Goal: Transaction & Acquisition: Purchase product/service

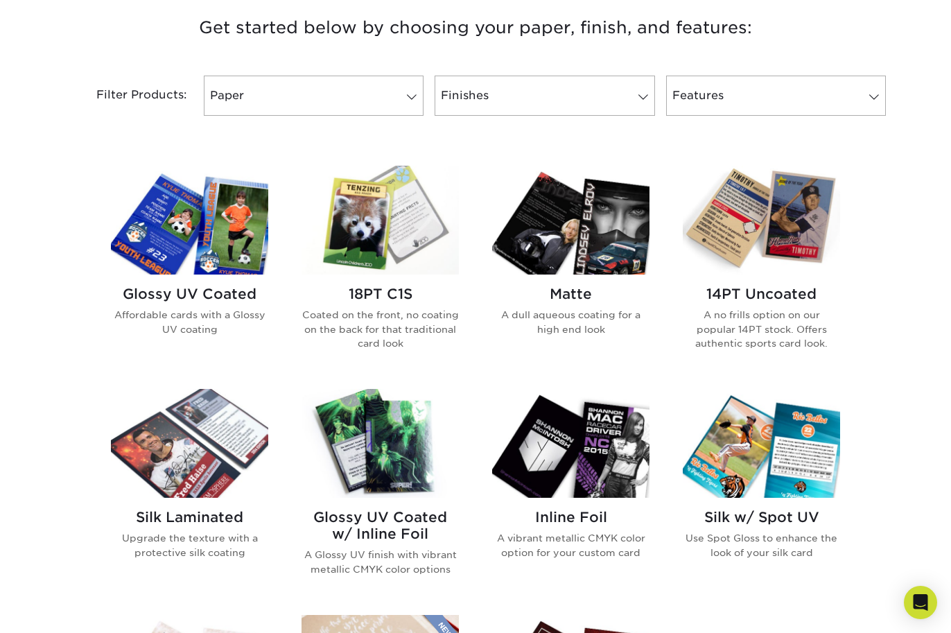
scroll to position [554, 0]
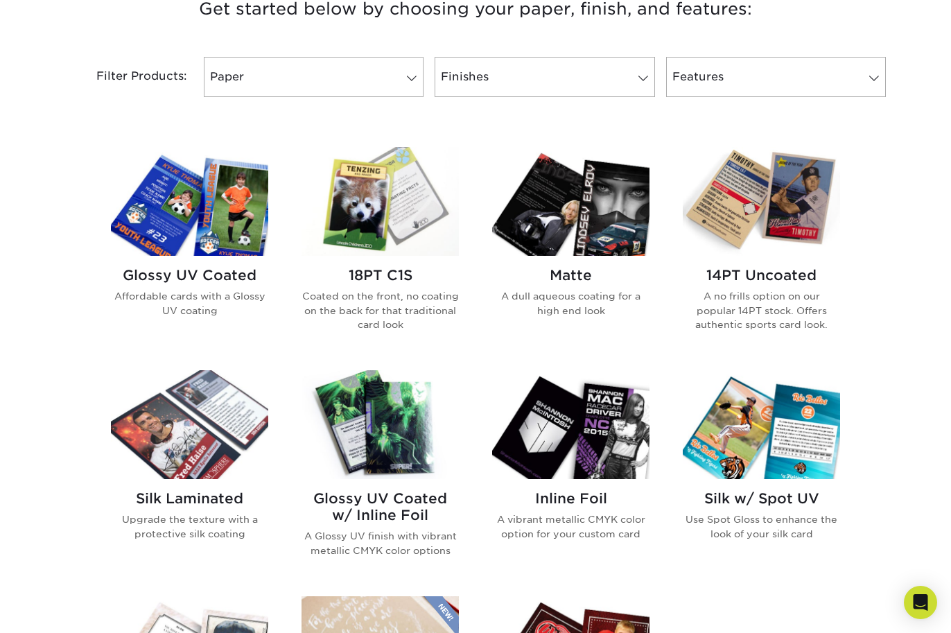
click at [784, 286] on div "14PT Uncoated A no frills option on our popular 14PT stock. Offers authentic sp…" at bounding box center [761, 305] width 157 height 98
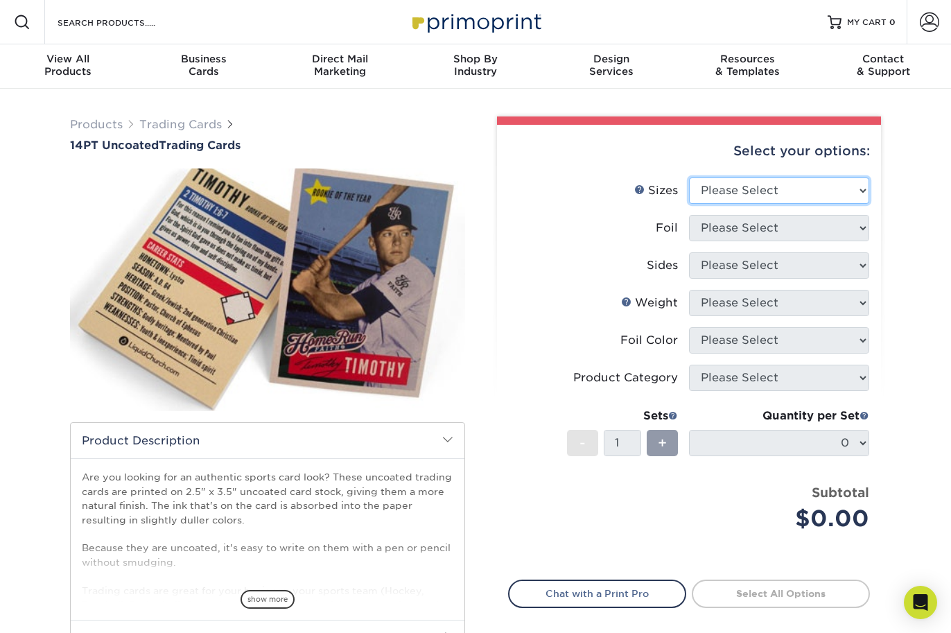
select select "2.50x3.50"
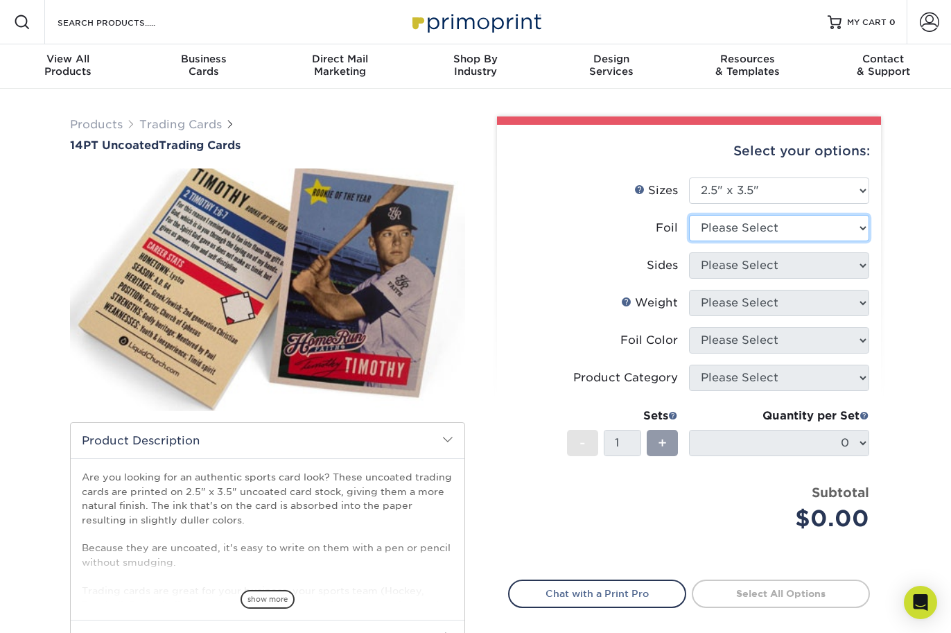
select select "0"
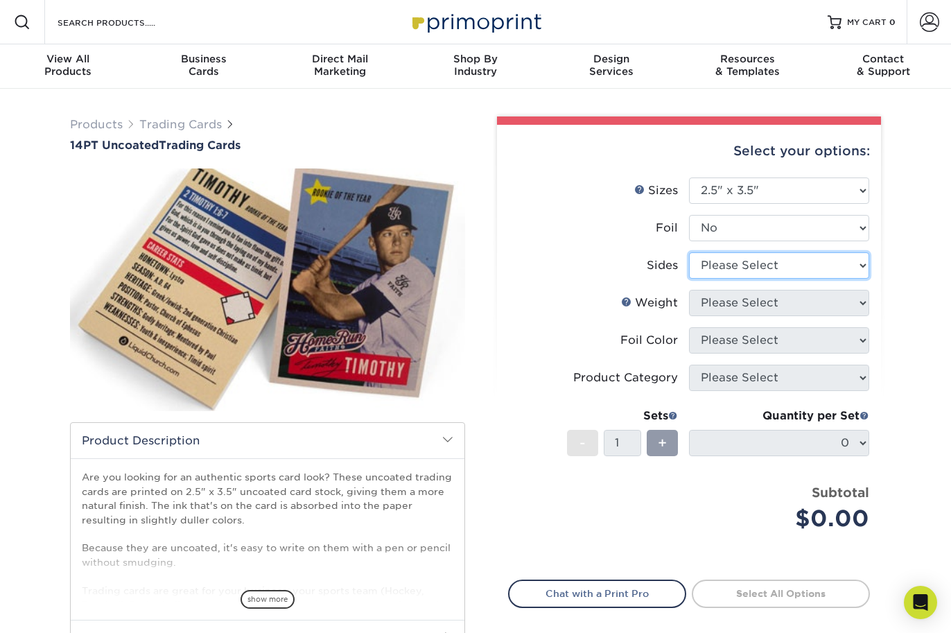
select select "13abbda7-1d64-4f25-8bb2-c179b224825d"
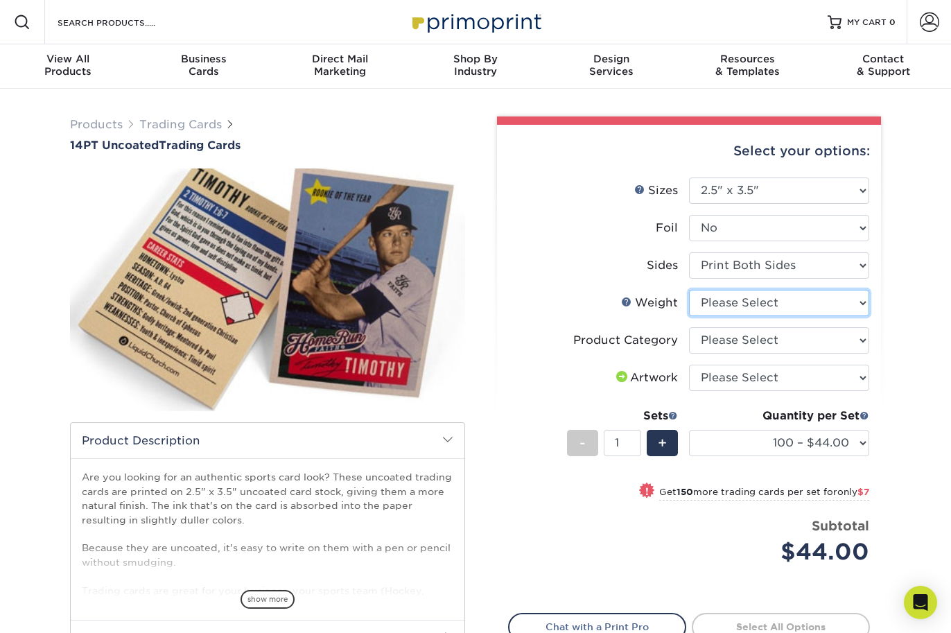
select select "14PT Uncoated"
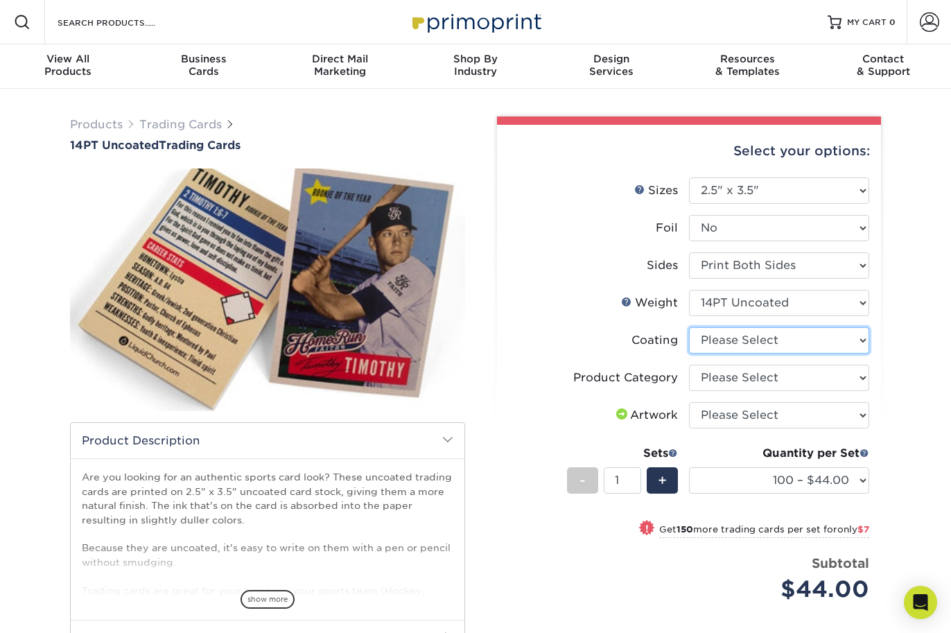
select select "3e7618de-abca-4bda-9f97-8b9129e913d8"
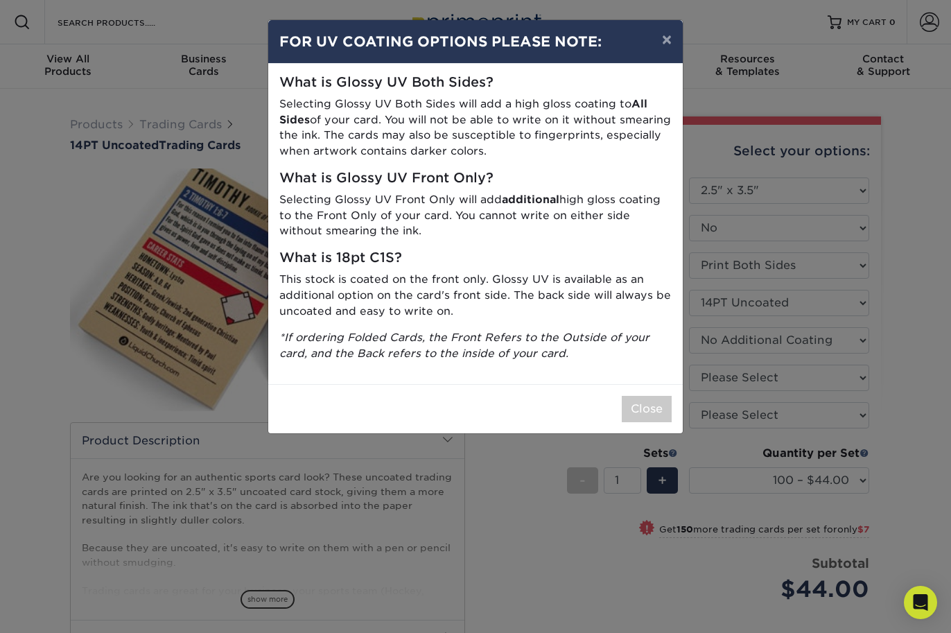
click at [663, 42] on button "×" at bounding box center [667, 39] width 32 height 39
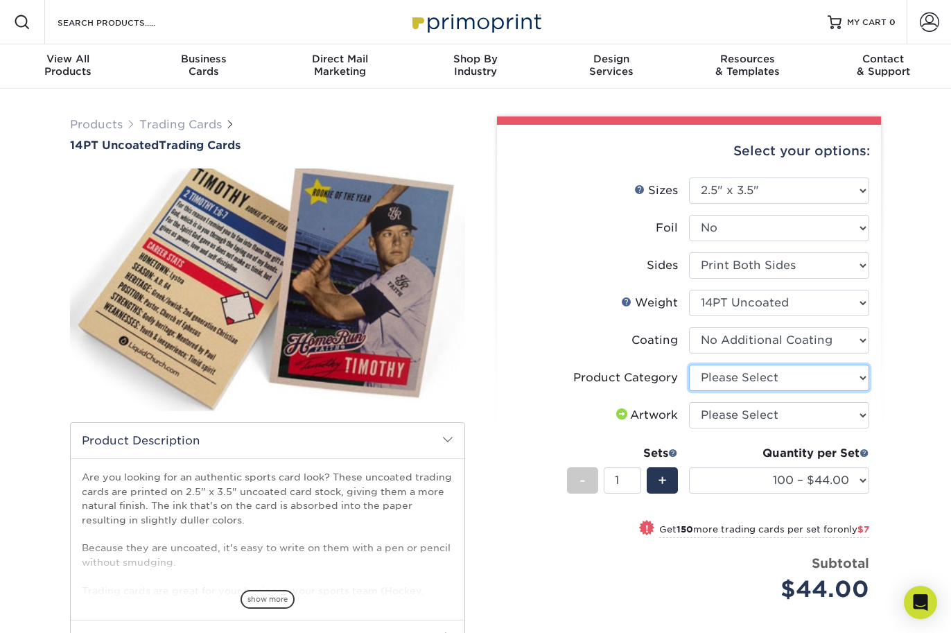
select select "c2f9bce9-36c2-409d-b101-c29d9d031e18"
select select "upload"
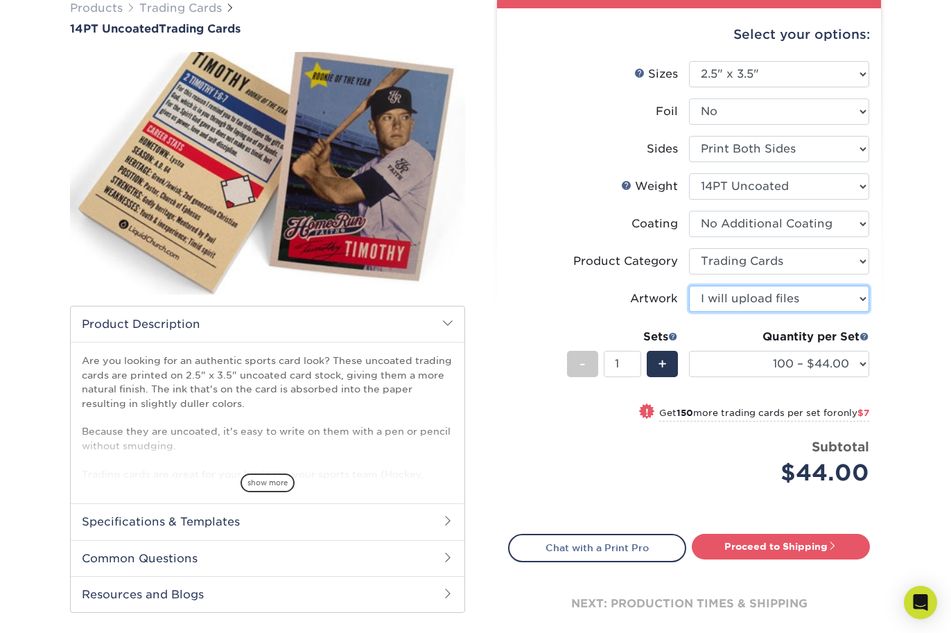
scroll to position [152, 0]
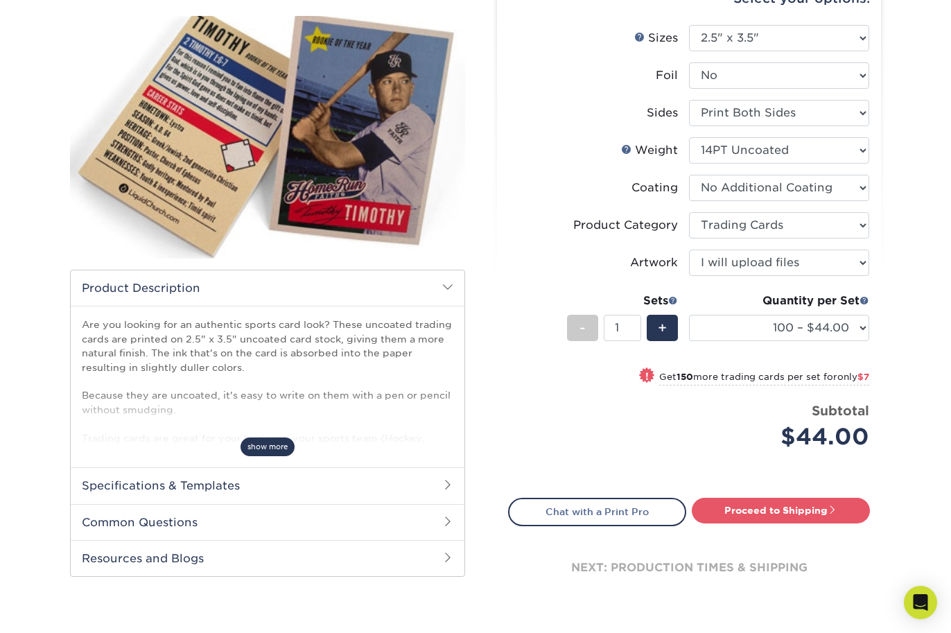
click at [270, 443] on span "show more" at bounding box center [267, 446] width 54 height 19
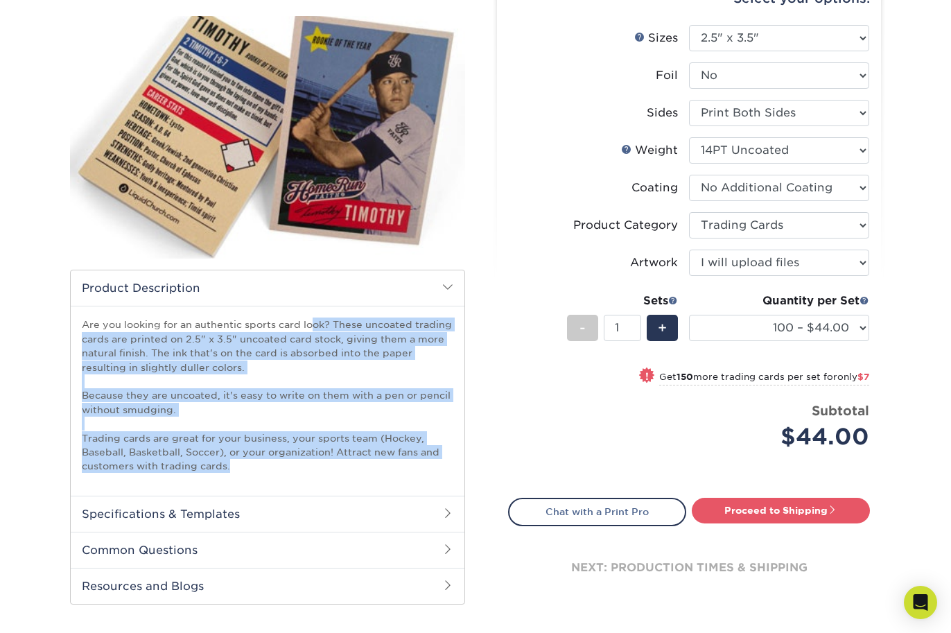
drag, startPoint x: 82, startPoint y: 324, endPoint x: 314, endPoint y: 465, distance: 271.8
click at [314, 465] on p "Are you looking for an authentic sports card look? These uncoated trading cards…" at bounding box center [267, 394] width 371 height 155
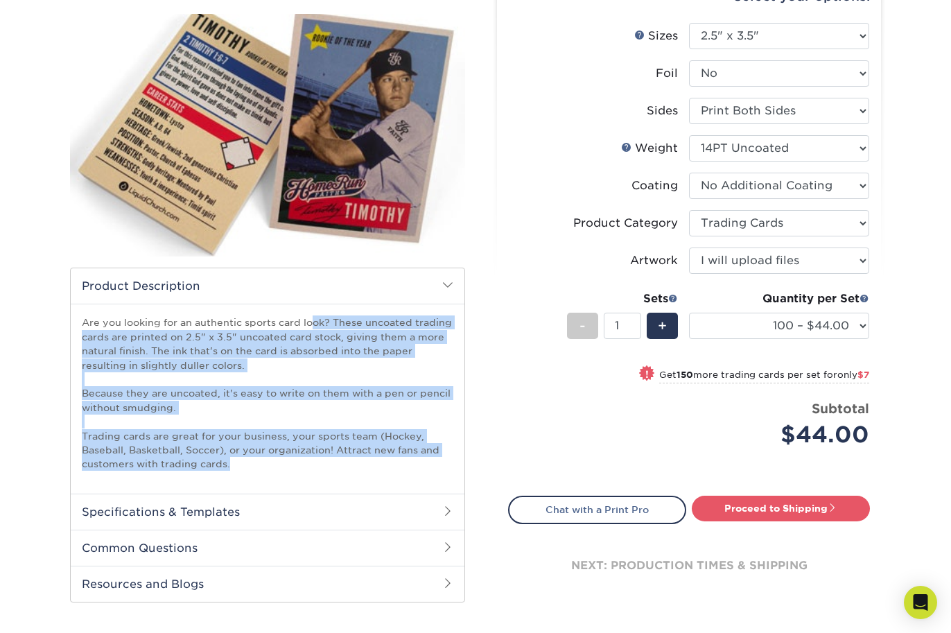
copy p "Are you looking for an authentic sports card look? These uncoated trading cards…"
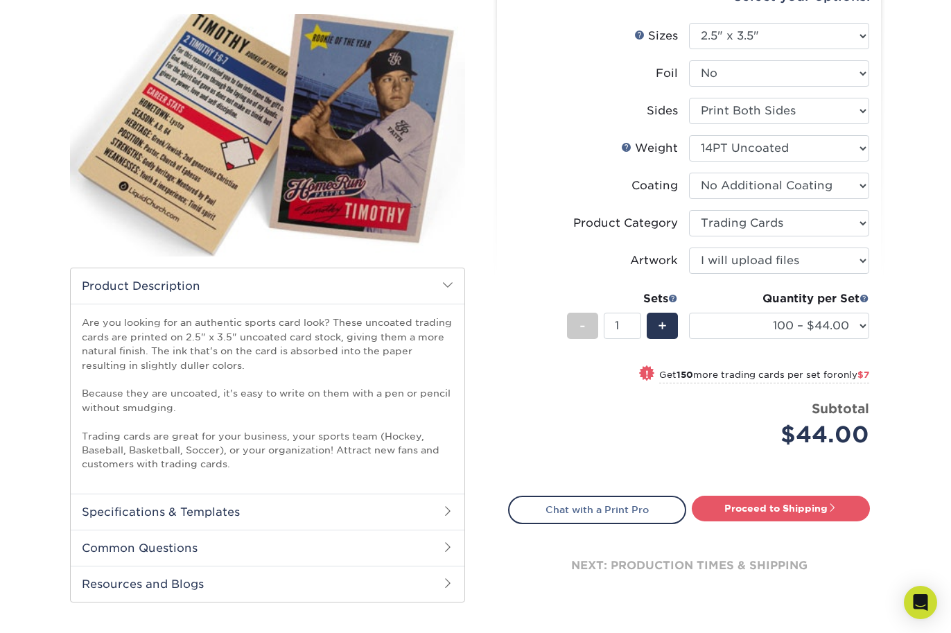
drag, startPoint x: 322, startPoint y: 139, endPoint x: 138, endPoint y: 163, distance: 185.1
click at [0, 252] on html "Resources Menu Search Products Account SIGN IN CREATE AN ACCOUNT forgot passwor…" at bounding box center [475, 453] width 951 height 1217
drag, startPoint x: 161, startPoint y: 145, endPoint x: -14, endPoint y: 196, distance: 182.0
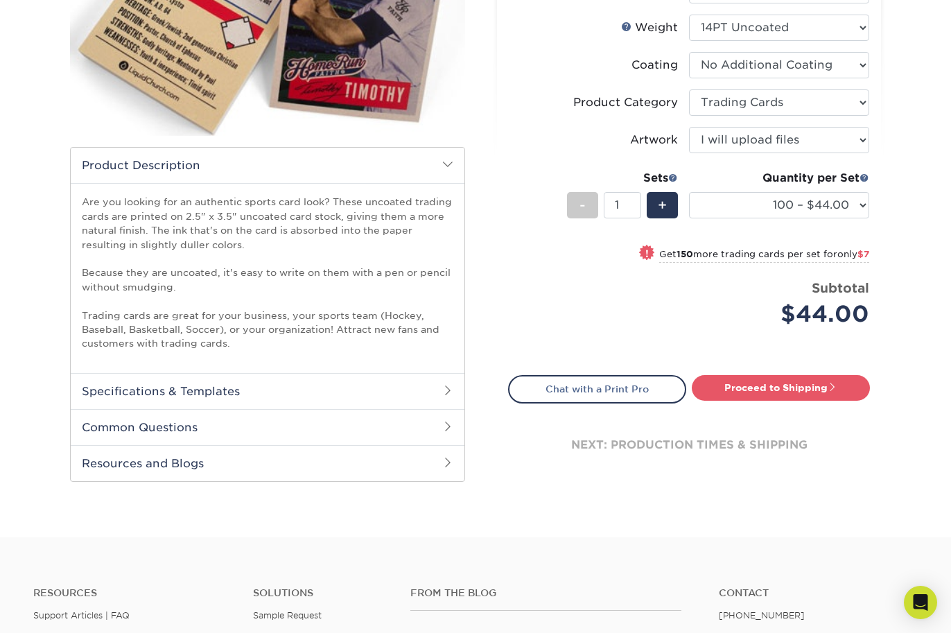
scroll to position [277, 0]
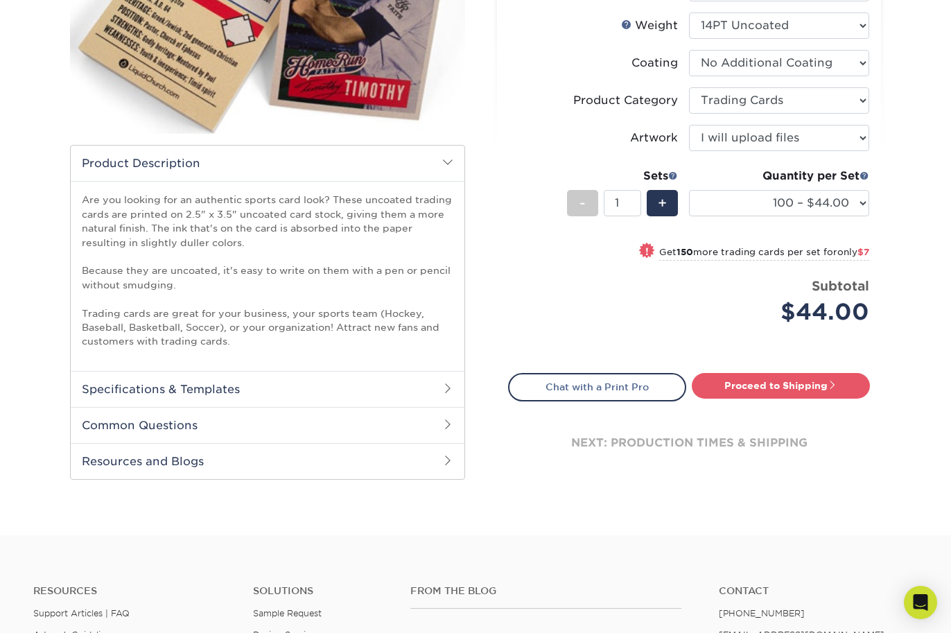
click at [449, 383] on span at bounding box center [447, 387] width 11 height 11
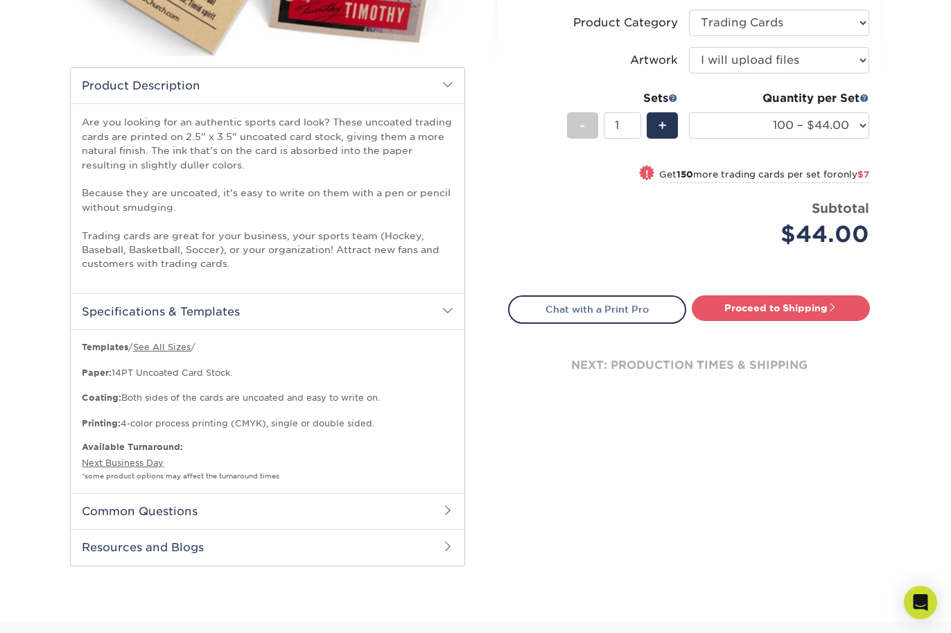
scroll to position [357, 0]
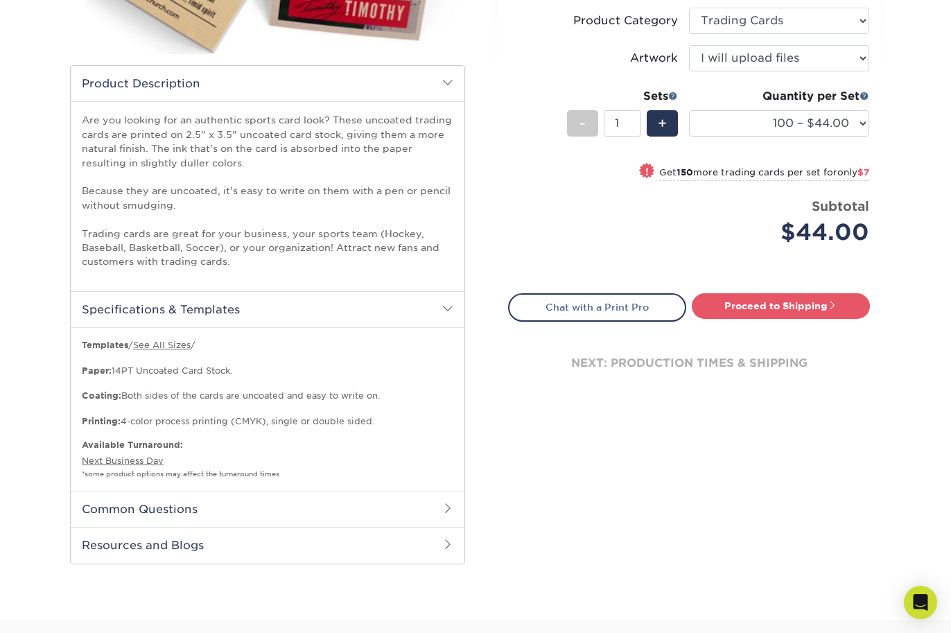
click at [449, 502] on span at bounding box center [447, 507] width 11 height 11
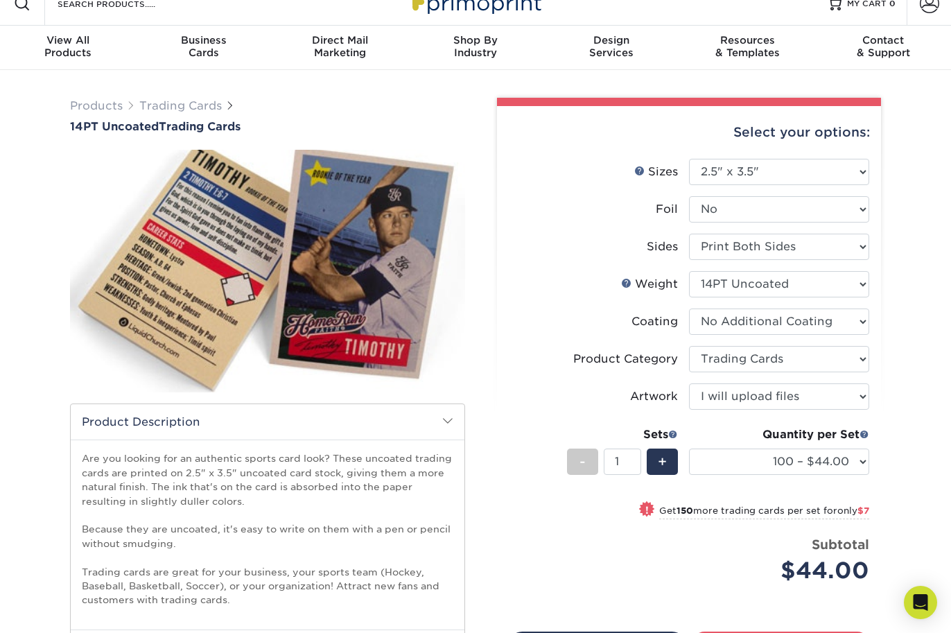
scroll to position [6, 0]
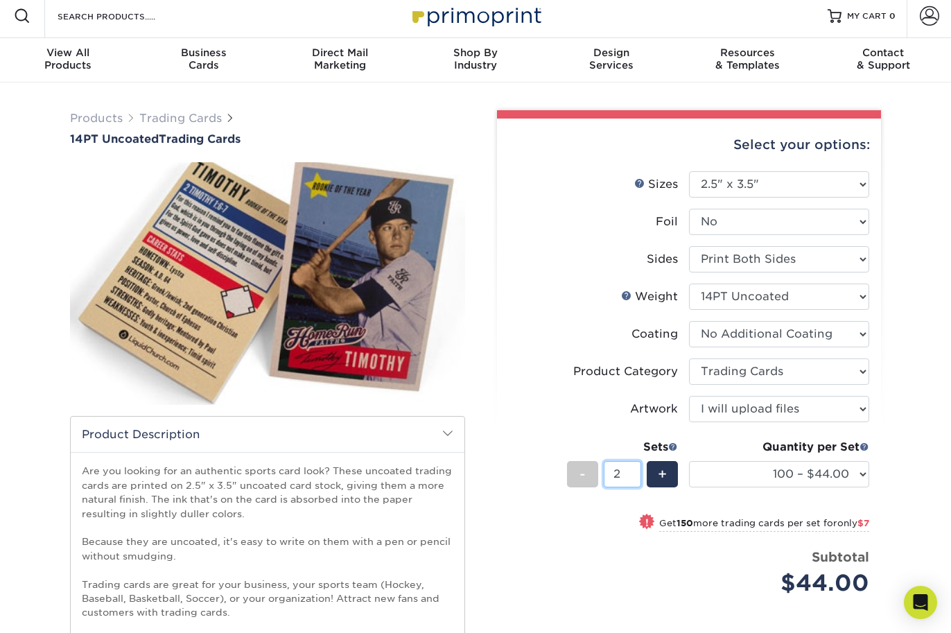
click at [635, 470] on input "2" at bounding box center [622, 474] width 37 height 26
click at [635, 470] on input "3" at bounding box center [622, 474] width 37 height 26
click at [635, 470] on input "4" at bounding box center [622, 474] width 37 height 26
click at [635, 470] on input "5" at bounding box center [622, 474] width 37 height 26
click at [635, 470] on input "6" at bounding box center [622, 474] width 37 height 26
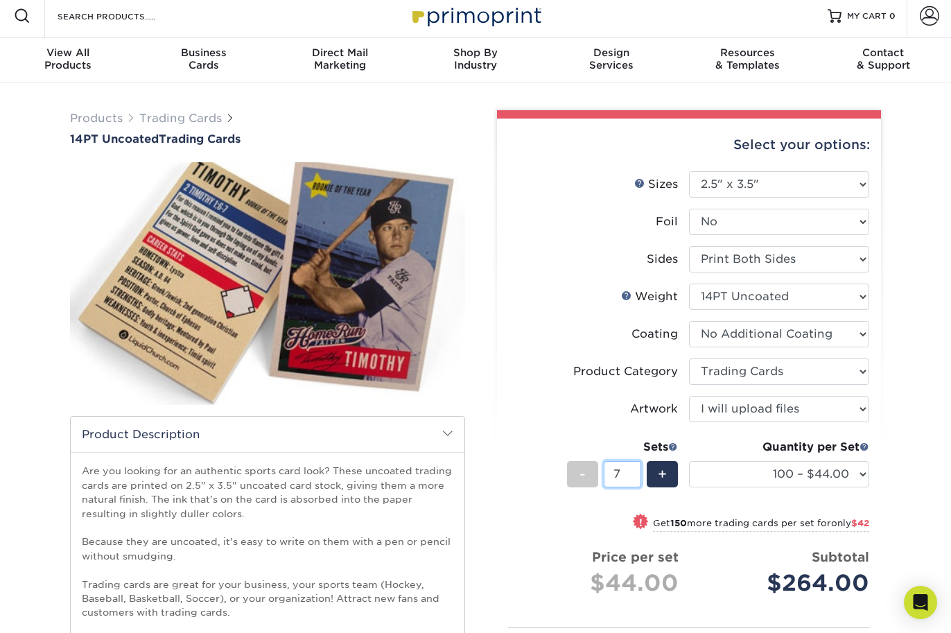
click at [635, 470] on input "7" at bounding box center [622, 474] width 37 height 26
click at [635, 470] on input "8" at bounding box center [622, 474] width 37 height 26
click at [635, 470] on input "9" at bounding box center [622, 474] width 37 height 26
click at [635, 470] on input "10" at bounding box center [622, 474] width 37 height 26
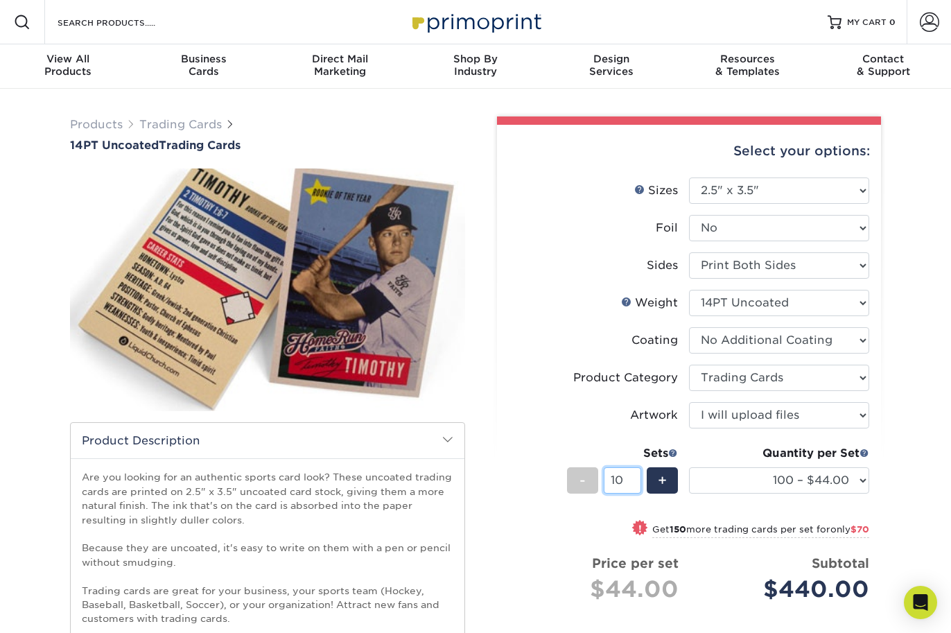
scroll to position [0, 0]
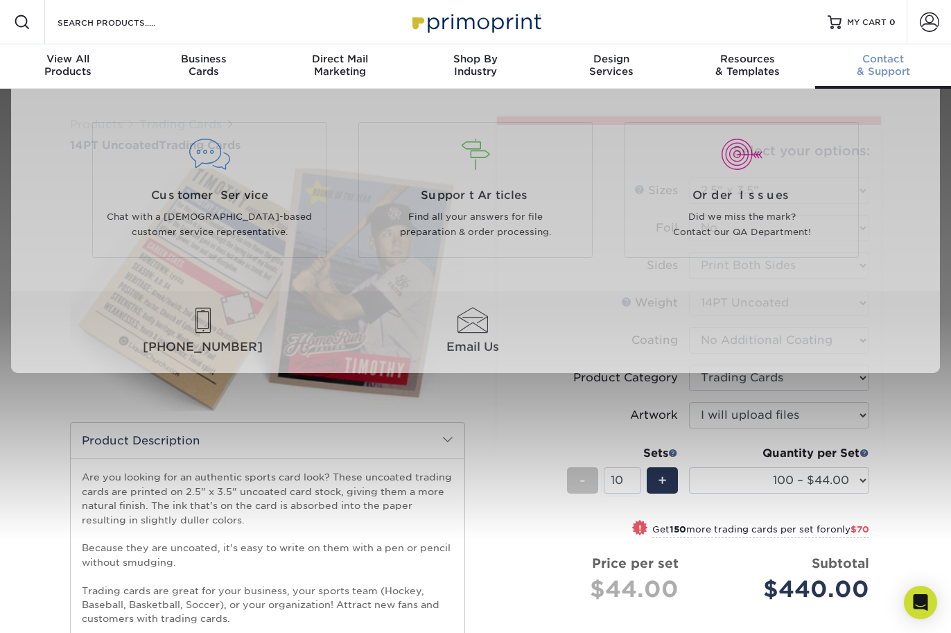
click at [886, 70] on div "Contact & Support" at bounding box center [883, 65] width 136 height 25
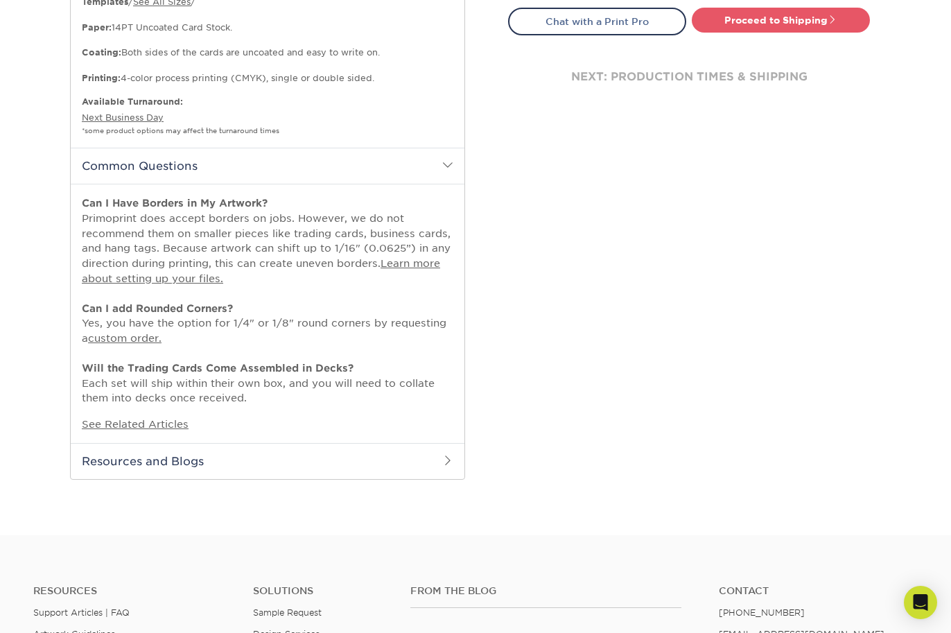
scroll to position [711, 0]
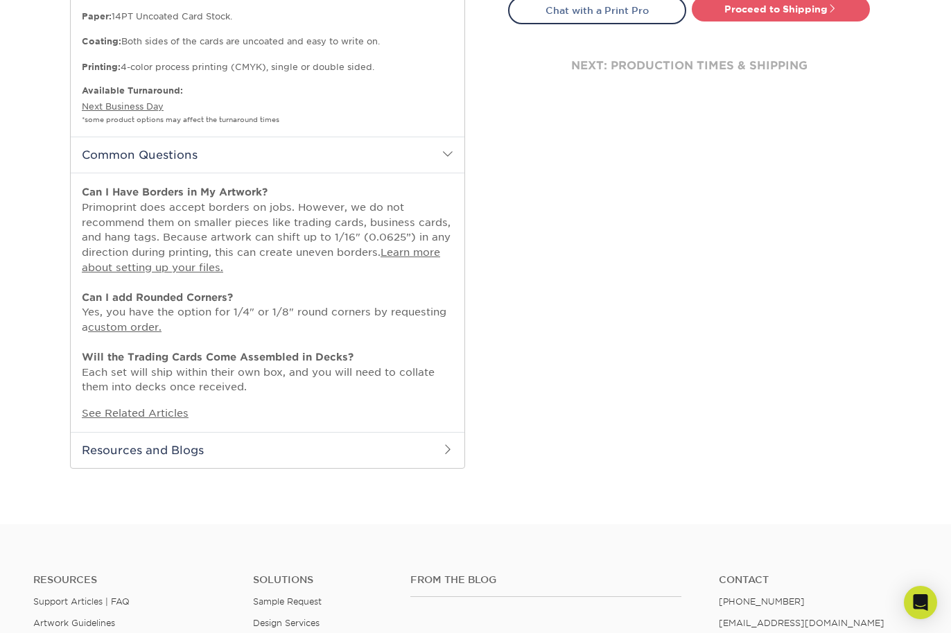
click at [448, 443] on span at bounding box center [447, 448] width 11 height 11
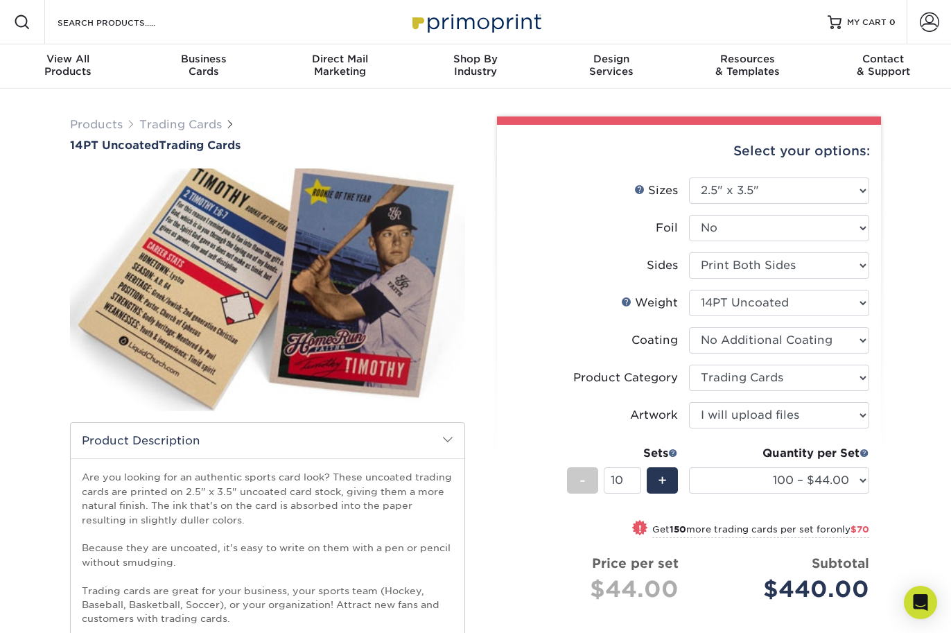
scroll to position [1, 0]
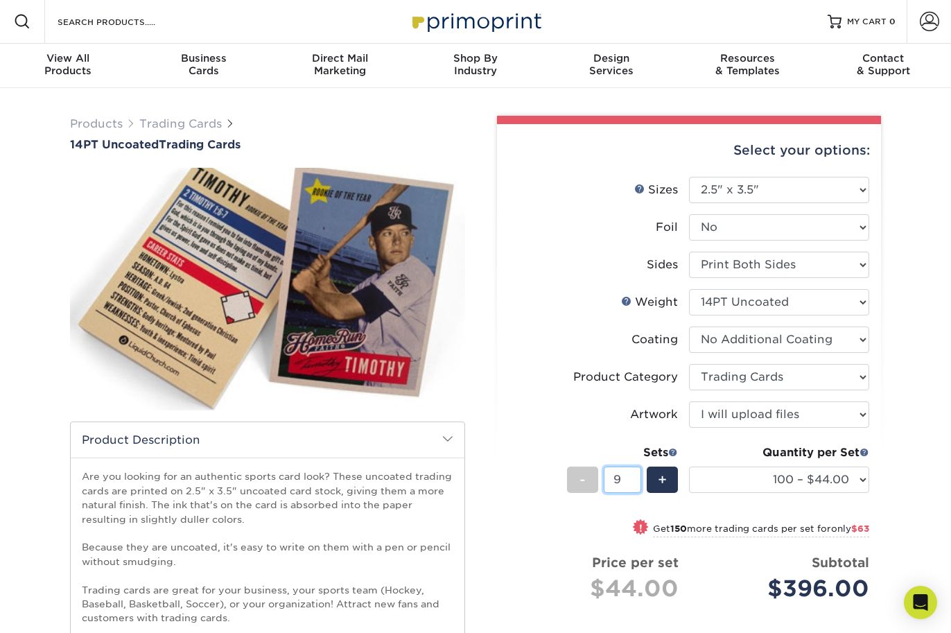
click at [633, 482] on input "9" at bounding box center [622, 479] width 37 height 26
click at [633, 482] on input "8" at bounding box center [622, 479] width 37 height 26
click at [633, 482] on input "7" at bounding box center [622, 479] width 37 height 26
click at [634, 482] on input "6" at bounding box center [622, 479] width 37 height 26
click at [634, 482] on input "5" at bounding box center [622, 479] width 37 height 26
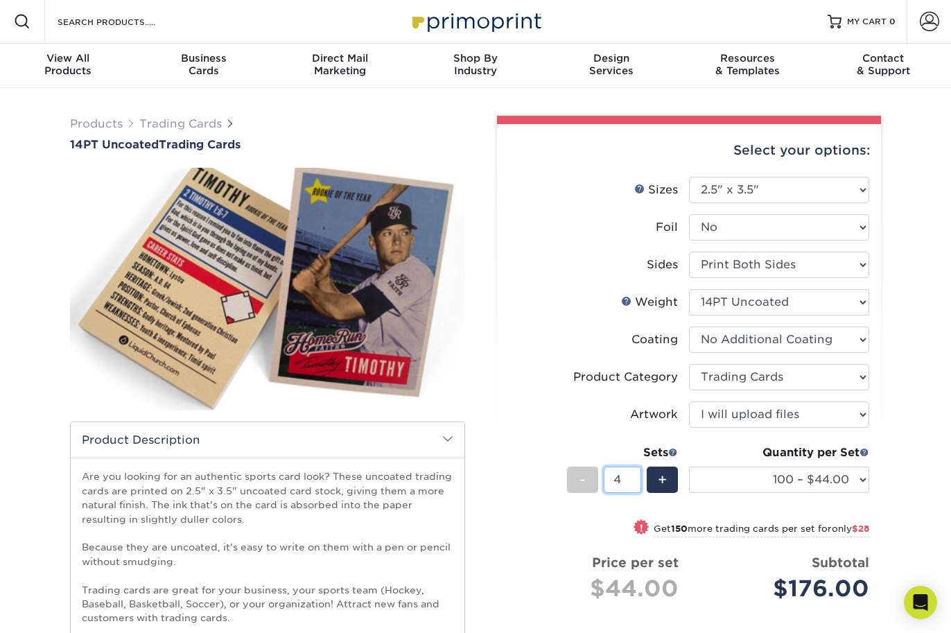
click at [633, 481] on input "4" at bounding box center [622, 479] width 37 height 26
click at [633, 481] on input "3" at bounding box center [622, 479] width 37 height 26
click at [633, 481] on input "2" at bounding box center [622, 479] width 37 height 26
click at [632, 482] on input "1" at bounding box center [622, 479] width 37 height 26
click at [635, 476] on input "2" at bounding box center [622, 479] width 37 height 26
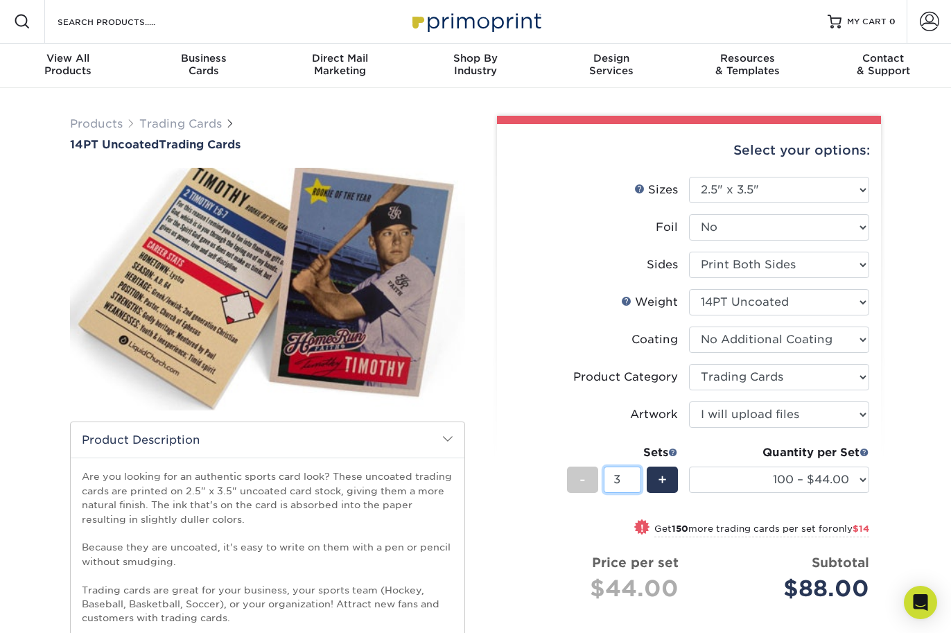
click at [635, 476] on input "3" at bounding box center [622, 479] width 37 height 26
click at [635, 476] on input "4" at bounding box center [622, 479] width 37 height 26
click at [635, 476] on input "5" at bounding box center [622, 479] width 37 height 26
click at [635, 476] on input "6" at bounding box center [622, 479] width 37 height 26
click at [635, 476] on input "7" at bounding box center [622, 479] width 37 height 26
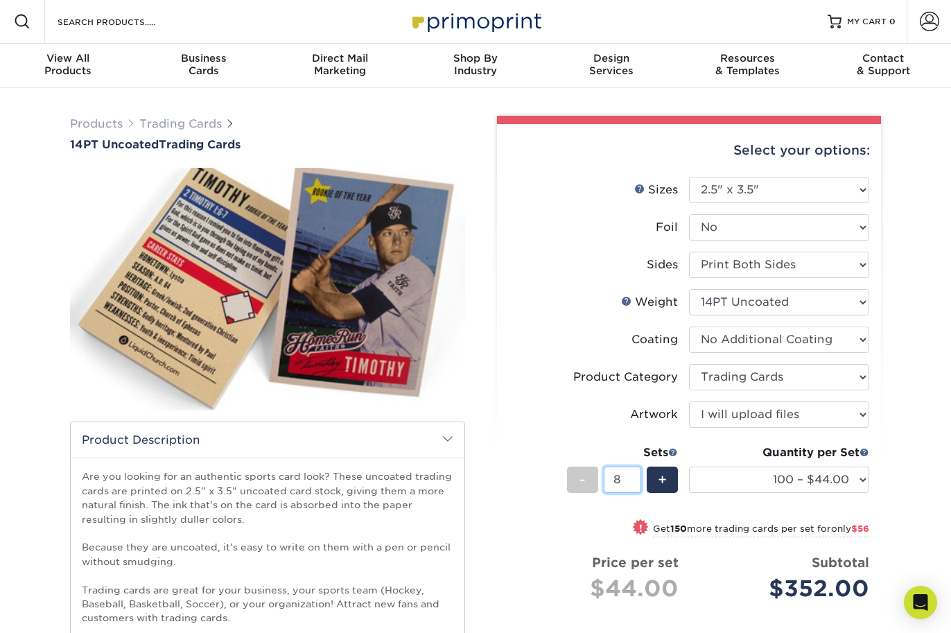
click at [635, 476] on input "8" at bounding box center [622, 479] width 37 height 26
click at [635, 476] on input "9" at bounding box center [622, 479] width 37 height 26
type input "10"
click at [635, 476] on input "10" at bounding box center [622, 479] width 37 height 26
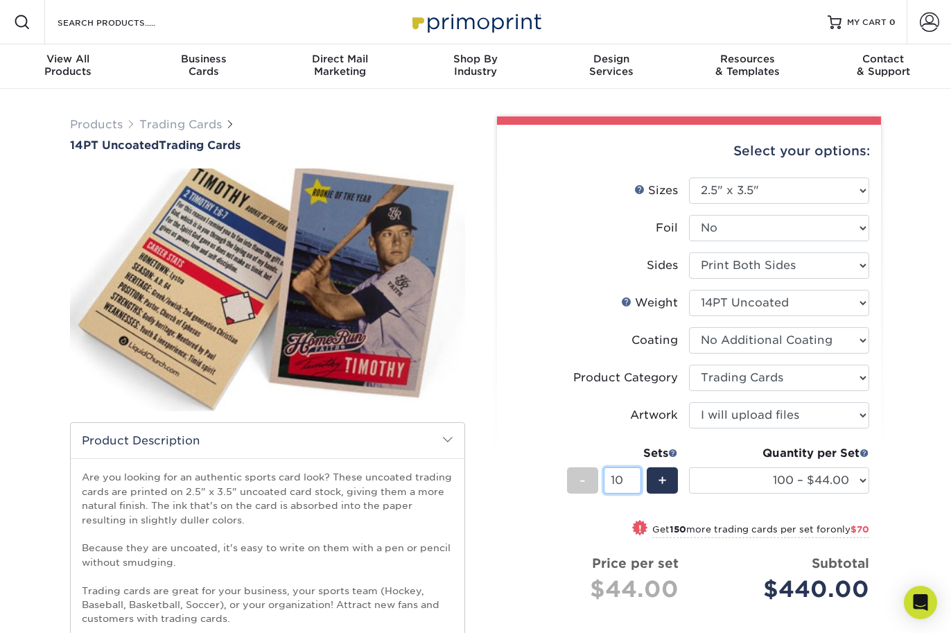
scroll to position [0, 0]
